Goal: Navigation & Orientation: Find specific page/section

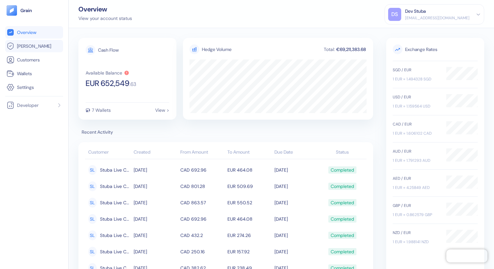
click at [23, 47] on span "[PERSON_NAME]" at bounding box center [34, 46] width 34 height 7
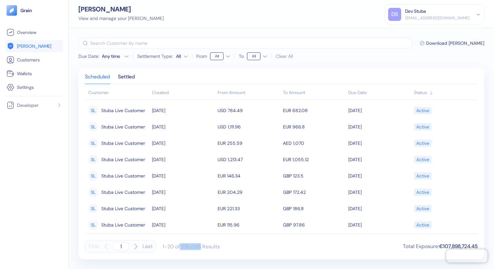
drag, startPoint x: 180, startPoint y: 244, endPoint x: 201, endPoint y: 244, distance: 20.9
click at [201, 244] on div "1-20 of 235,035 Results" at bounding box center [191, 246] width 57 height 7
click at [31, 27] on li "Overview" at bounding box center [34, 32] width 58 height 12
click at [31, 34] on span "Overview" at bounding box center [26, 32] width 19 height 7
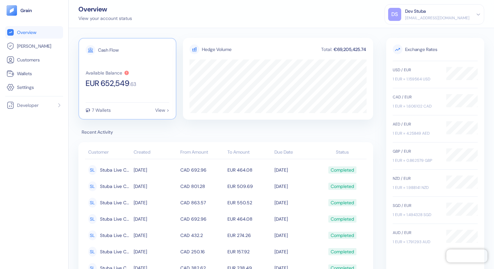
click at [128, 71] on icon at bounding box center [127, 72] width 6 height 5
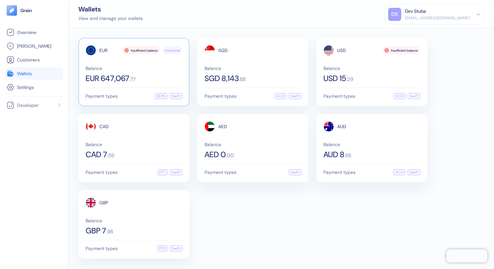
click at [136, 69] on span "Balance" at bounding box center [134, 68] width 97 height 5
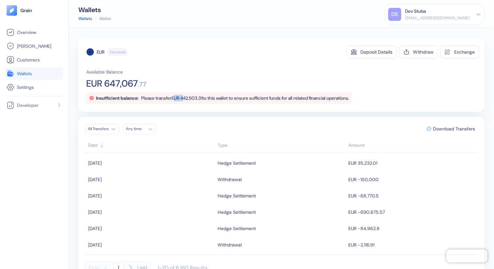
drag, startPoint x: 179, startPoint y: 97, endPoint x: 191, endPoint y: 97, distance: 11.8
click at [191, 97] on span "Please transfer EUR 442,503.31 to this wallet to ensure sufficient funds for al…" at bounding box center [245, 98] width 208 height 6
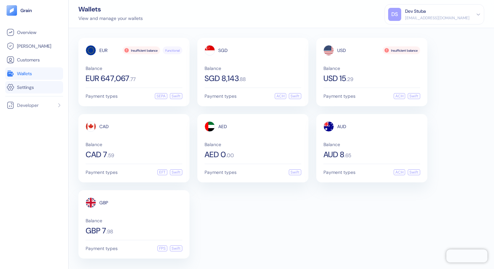
click at [19, 89] on span "Settings" at bounding box center [25, 87] width 17 height 7
